Goal: Entertainment & Leisure: Consume media (video, audio)

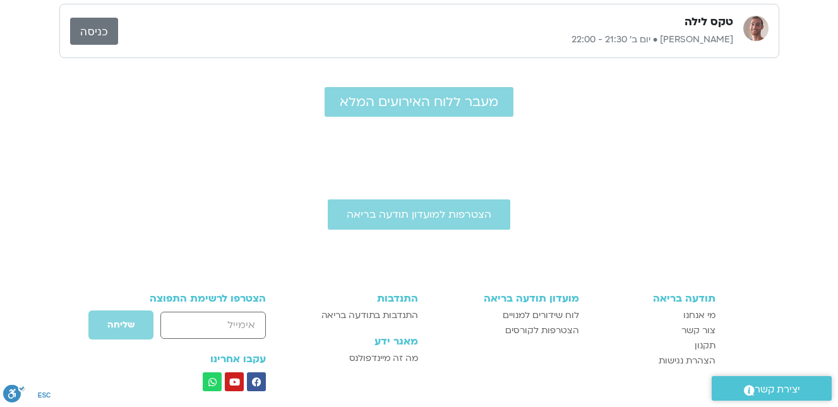
scroll to position [505, 0]
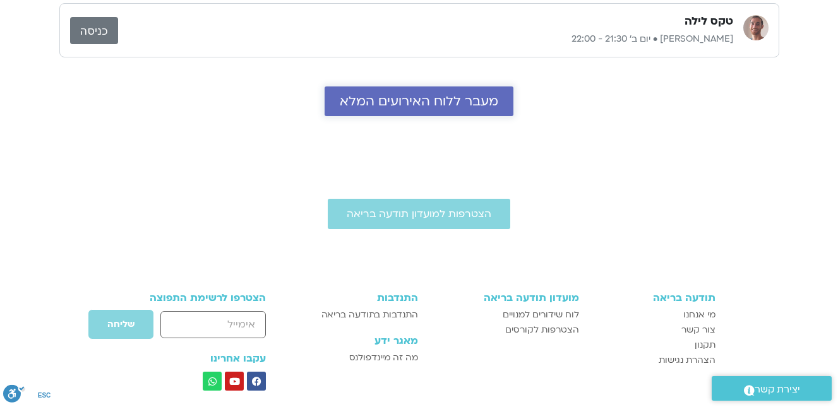
click at [441, 98] on span "מעבר ללוח האירועים המלא" at bounding box center [419, 101] width 159 height 15
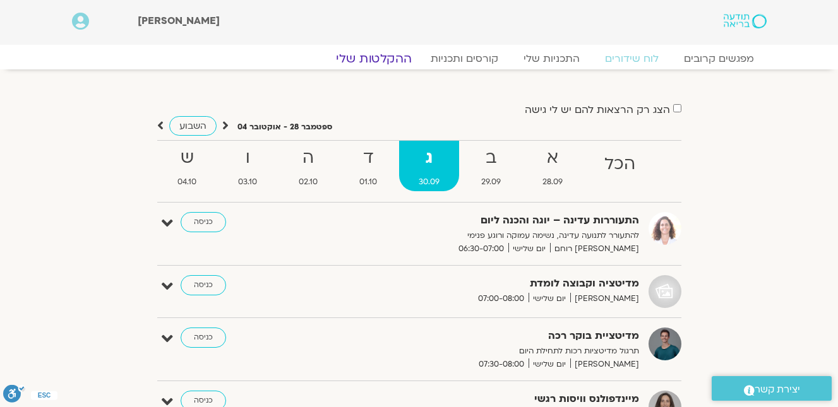
click at [371, 55] on link "ההקלטות שלי" at bounding box center [374, 58] width 106 height 15
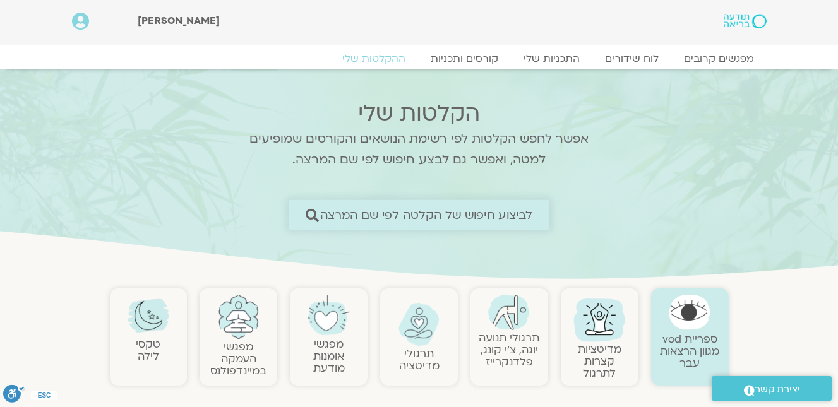
click at [404, 208] on span "לביצוע חיפוש של הקלטה לפי שם המרצה" at bounding box center [426, 214] width 213 height 13
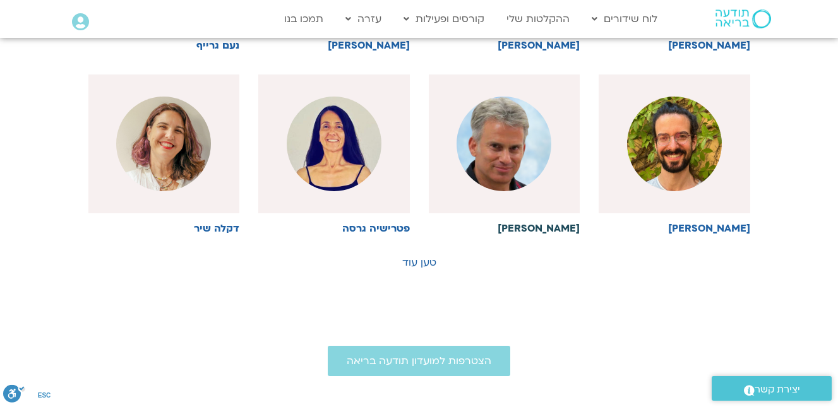
scroll to position [758, 0]
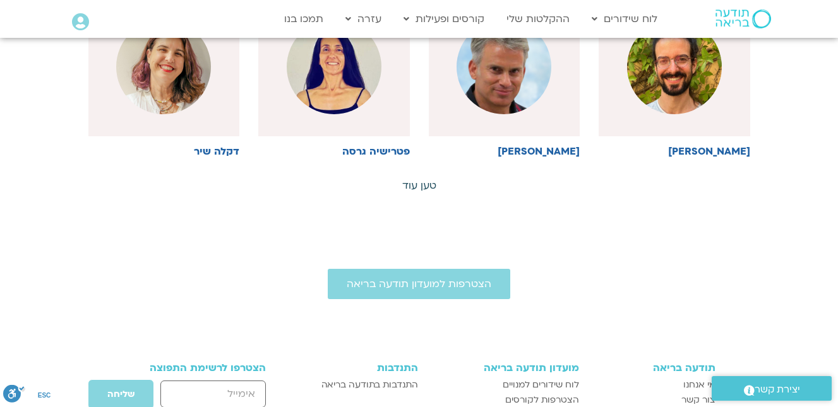
click at [414, 183] on link "טען עוד" at bounding box center [419, 186] width 34 height 14
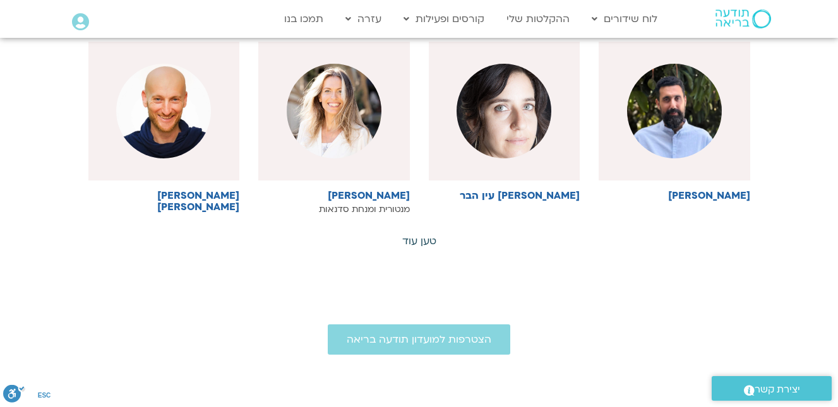
scroll to position [1389, 0]
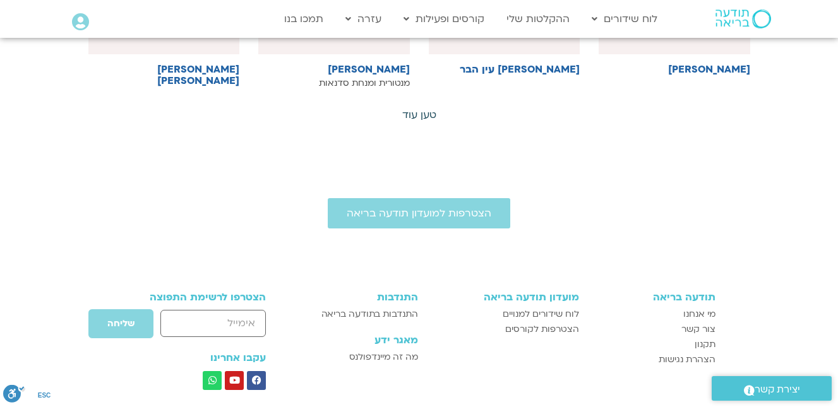
click at [423, 110] on link "טען עוד" at bounding box center [419, 115] width 34 height 14
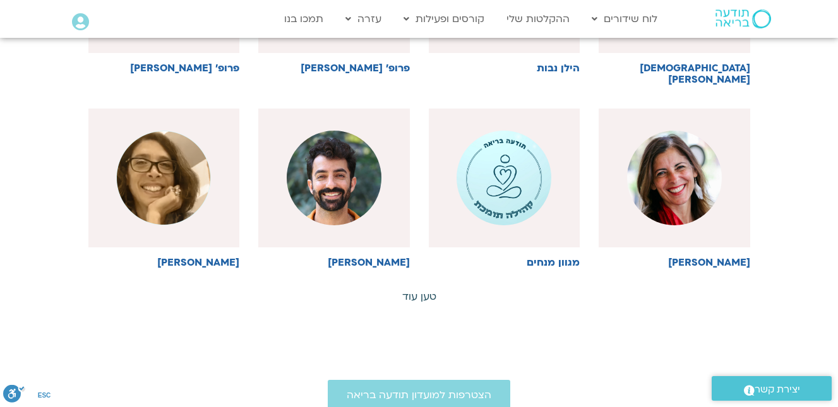
scroll to position [1895, 0]
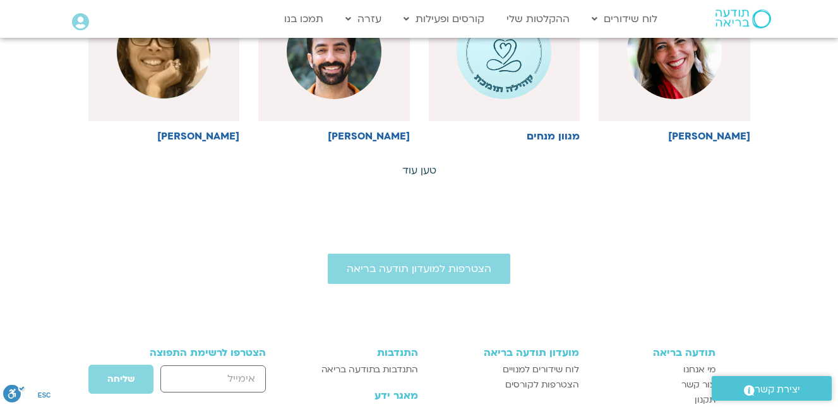
click at [421, 164] on link "טען עוד" at bounding box center [419, 171] width 34 height 14
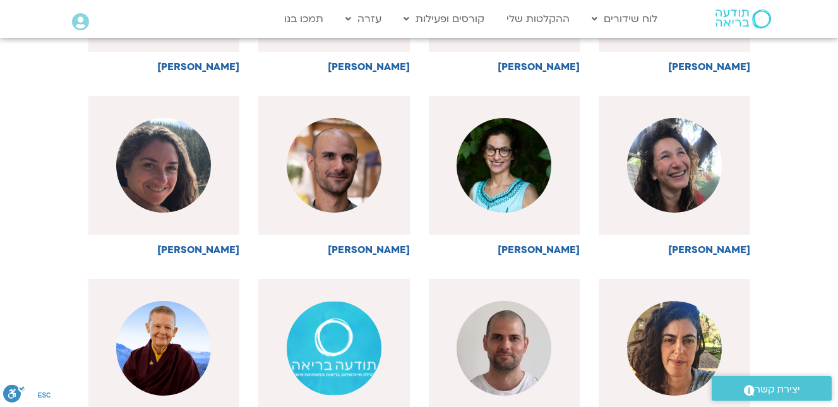
scroll to position [2273, 0]
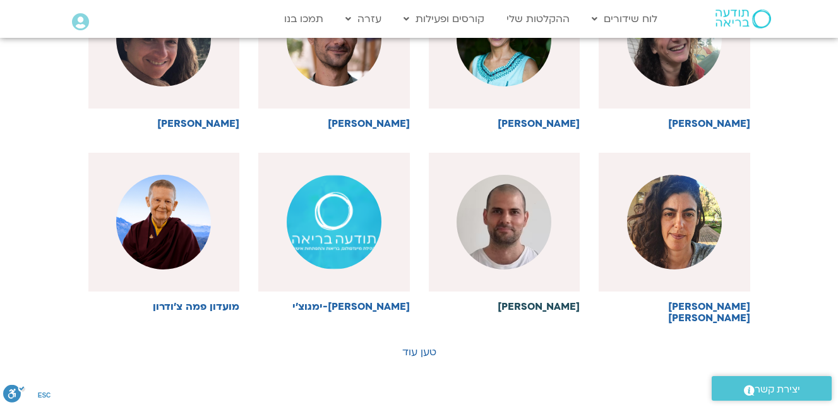
click at [507, 207] on img at bounding box center [504, 222] width 95 height 95
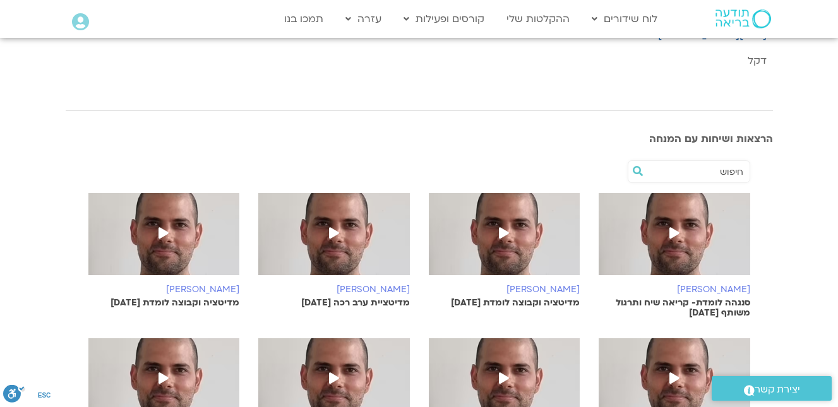
scroll to position [379, 0]
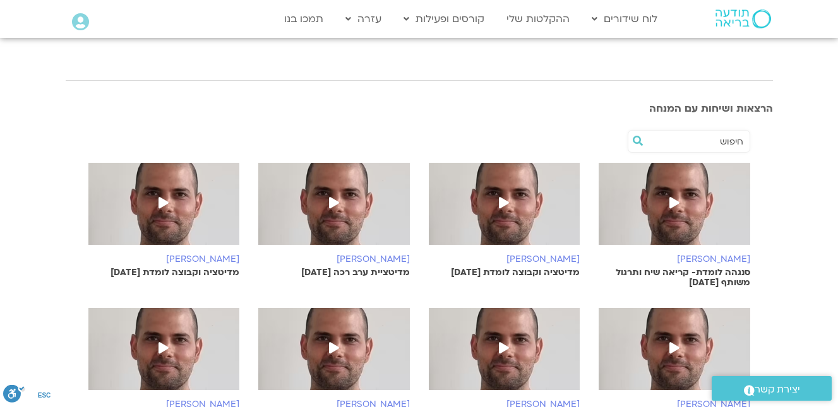
click at [670, 201] on icon at bounding box center [674, 202] width 10 height 11
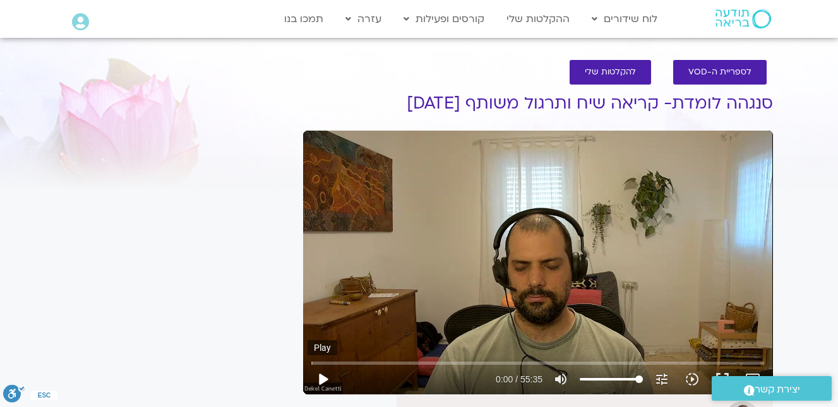
click at [324, 377] on button "play_arrow" at bounding box center [323, 379] width 30 height 30
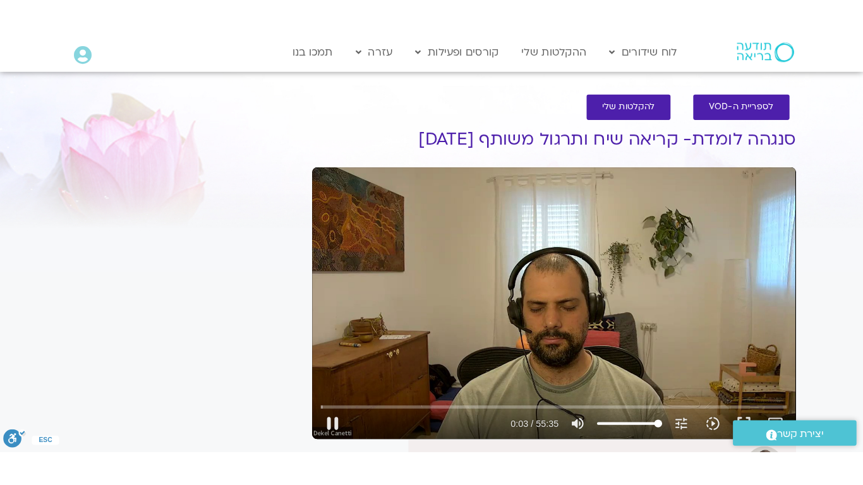
scroll to position [126, 0]
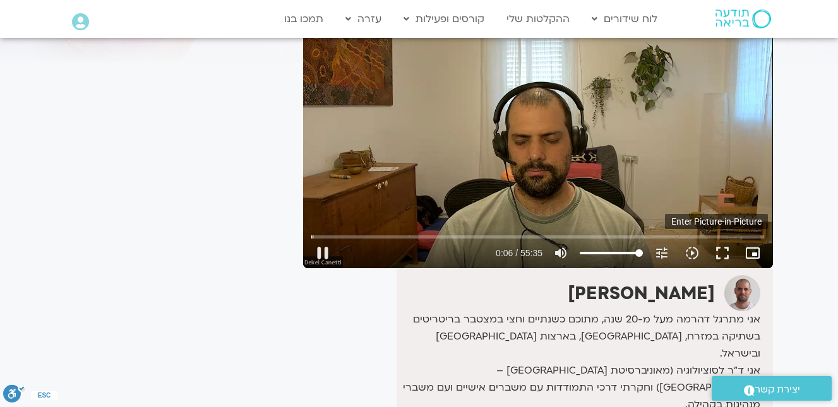
type input "6.303361"
click at [751, 248] on icon "picture_in_picture_alt" at bounding box center [752, 253] width 15 height 15
click at [321, 249] on button "play_arrow" at bounding box center [323, 253] width 30 height 30
click at [723, 248] on button "fullscreen" at bounding box center [722, 253] width 30 height 30
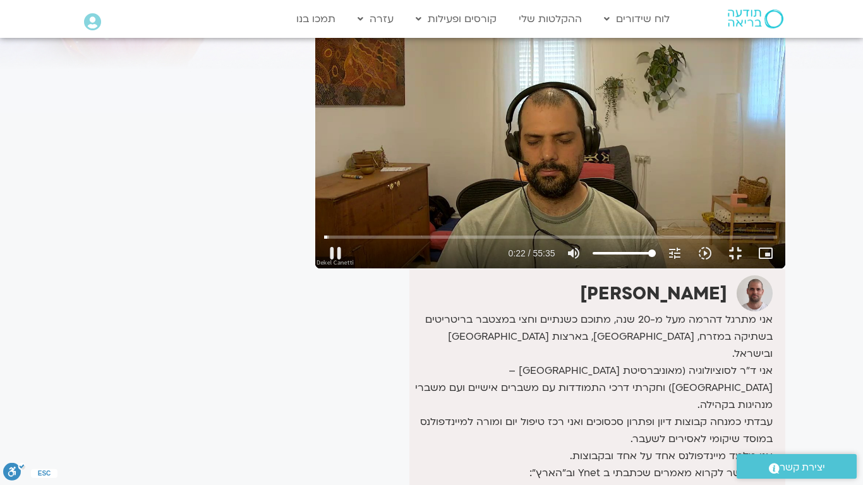
type input "23.106754"
